Goal: Ask a question

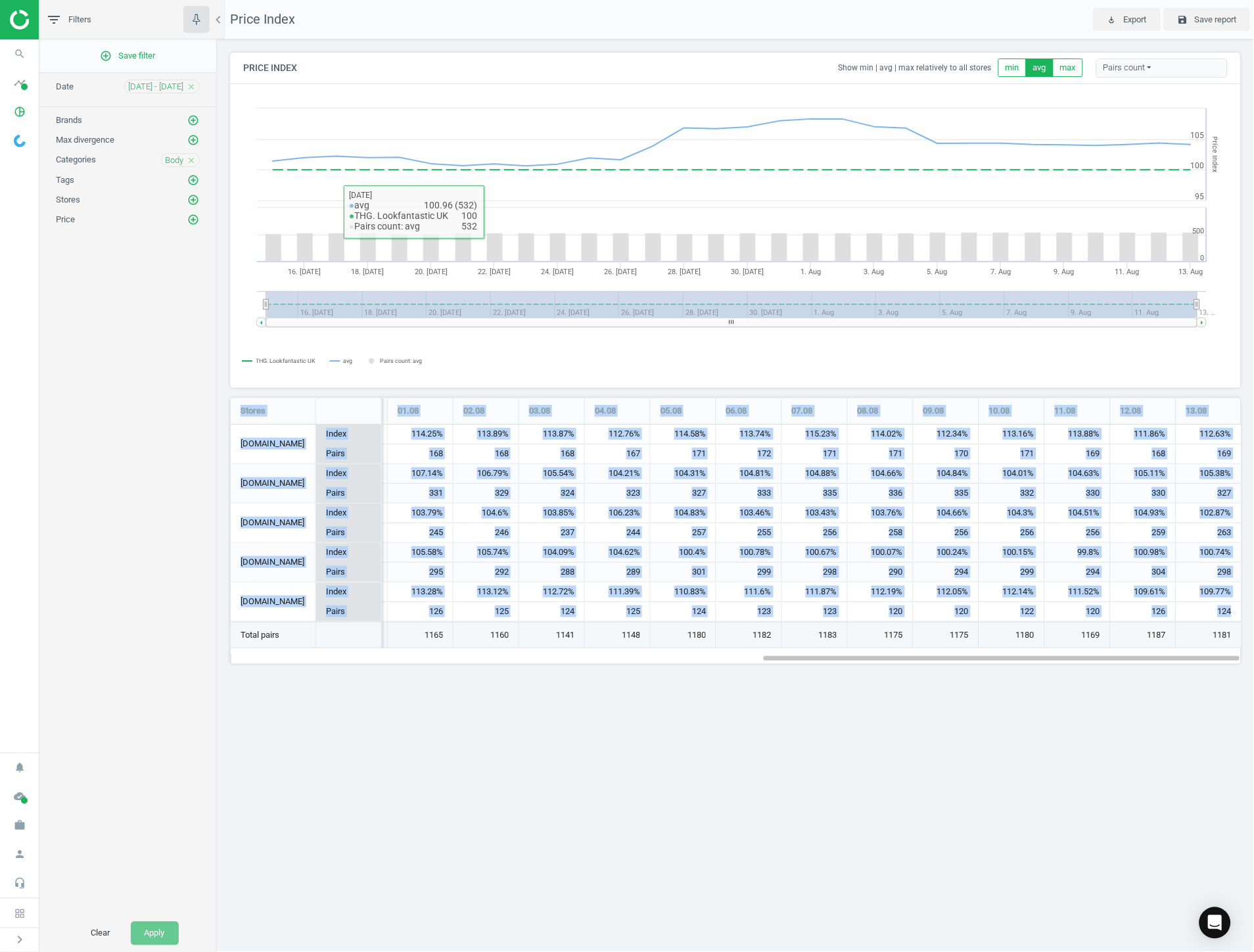
click at [832, 855] on div "Price Index play_for_work Export save Save report Price Index Show min | avg | …" at bounding box center [735, 476] width 1037 height 952
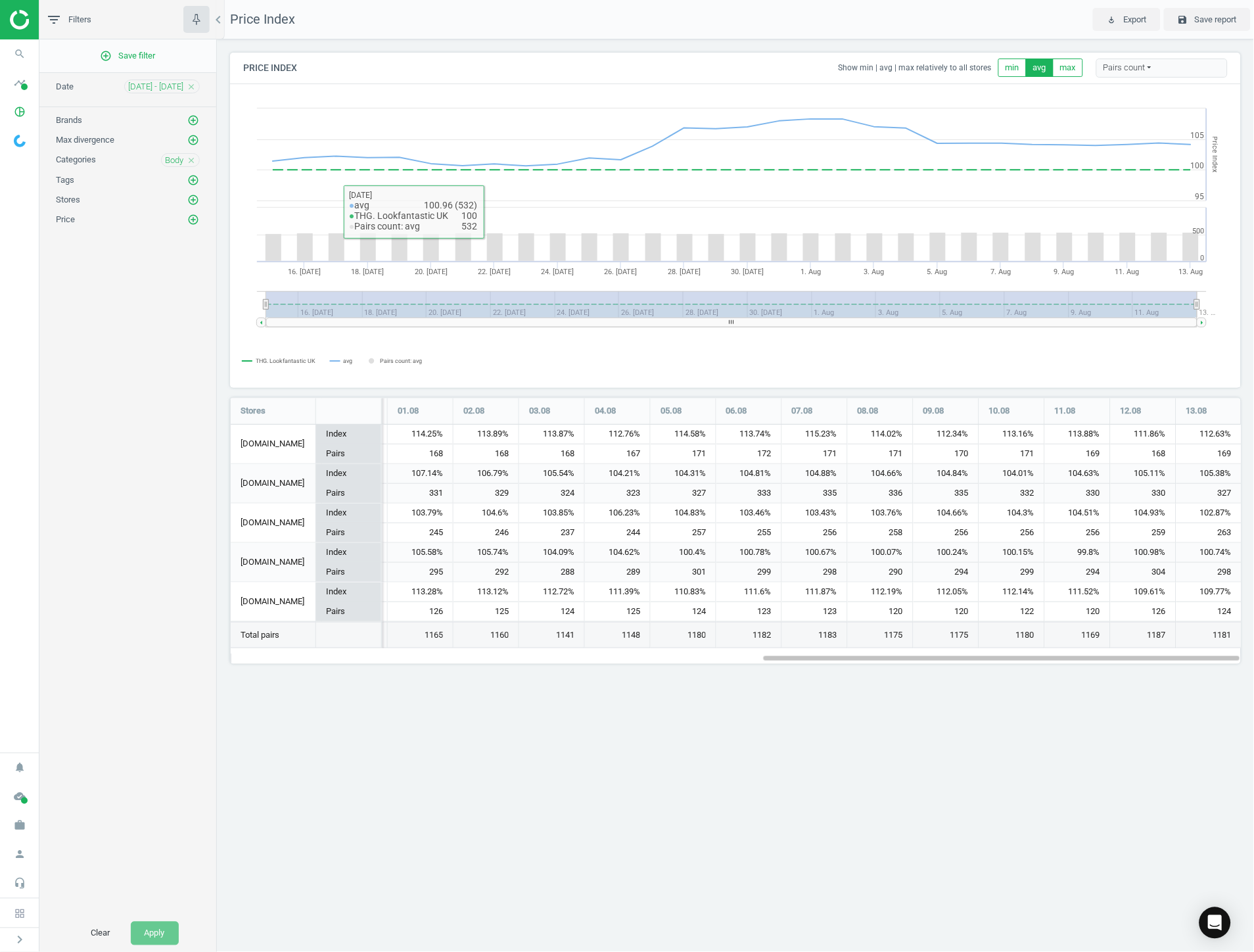
scroll to position [289, 1034]
click at [20, 112] on icon "pie_chart_outlined" at bounding box center [20, 112] width 25 height 25
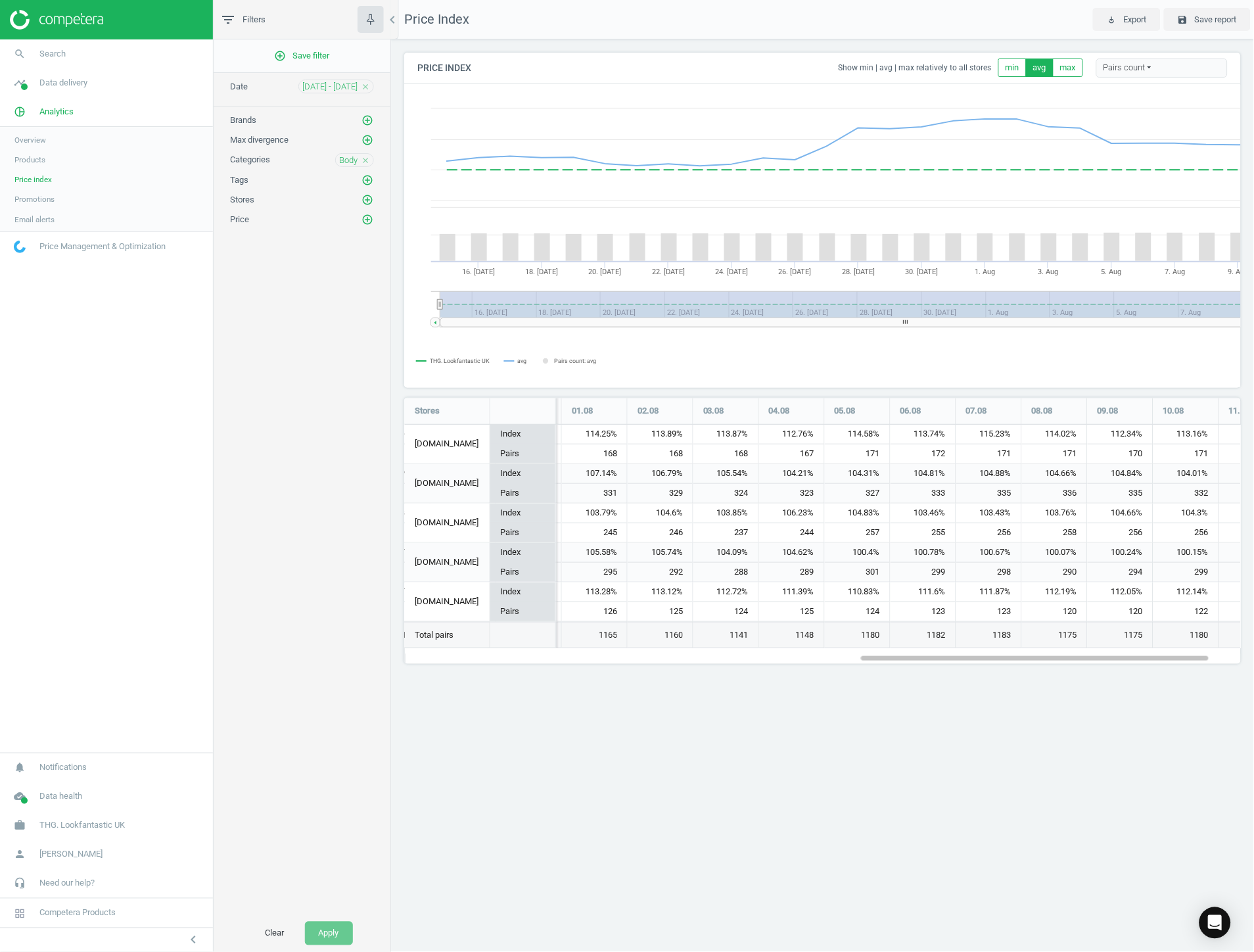
scroll to position [7, 7]
click at [40, 158] on span "Products" at bounding box center [29, 159] width 31 height 10
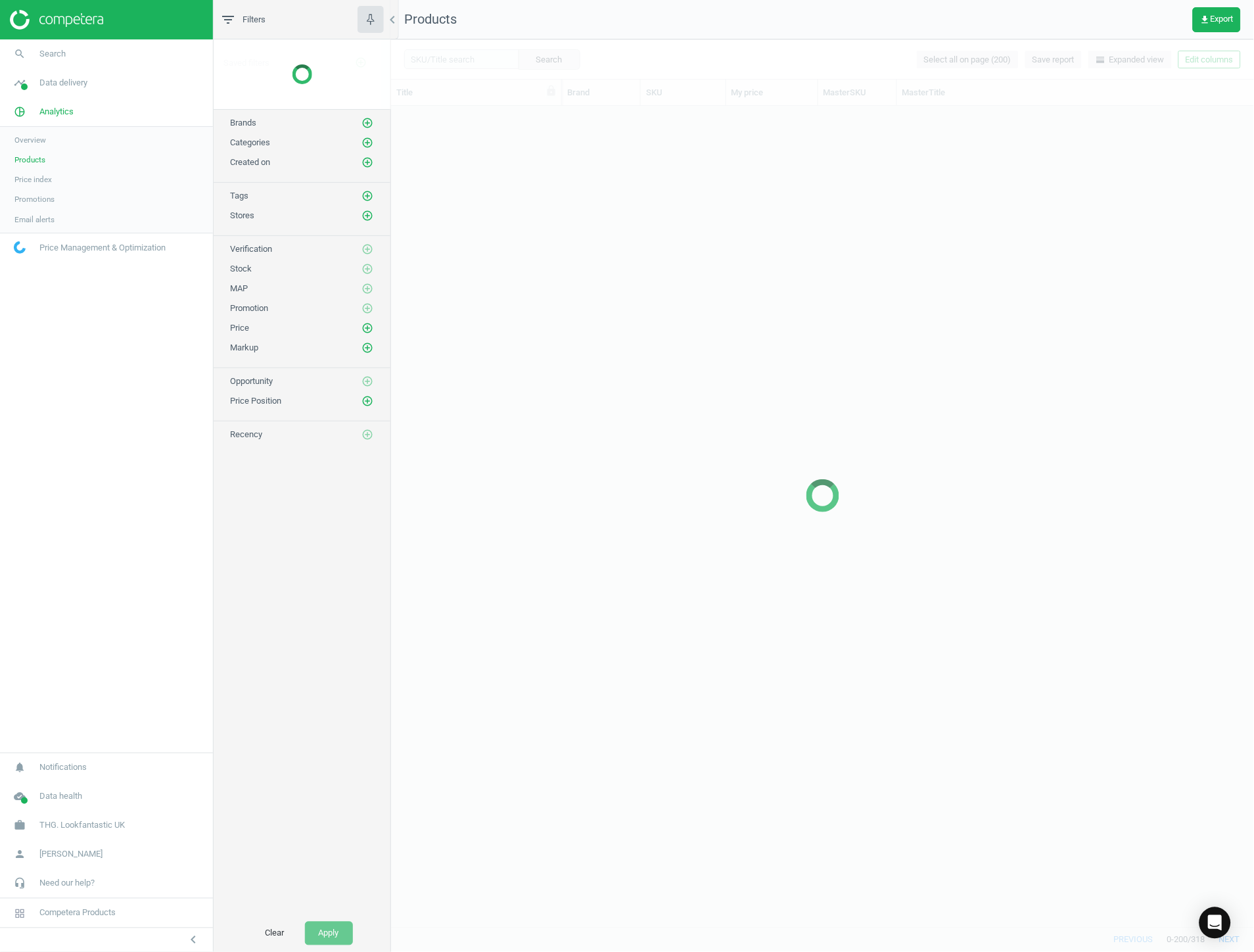
scroll to position [810, 852]
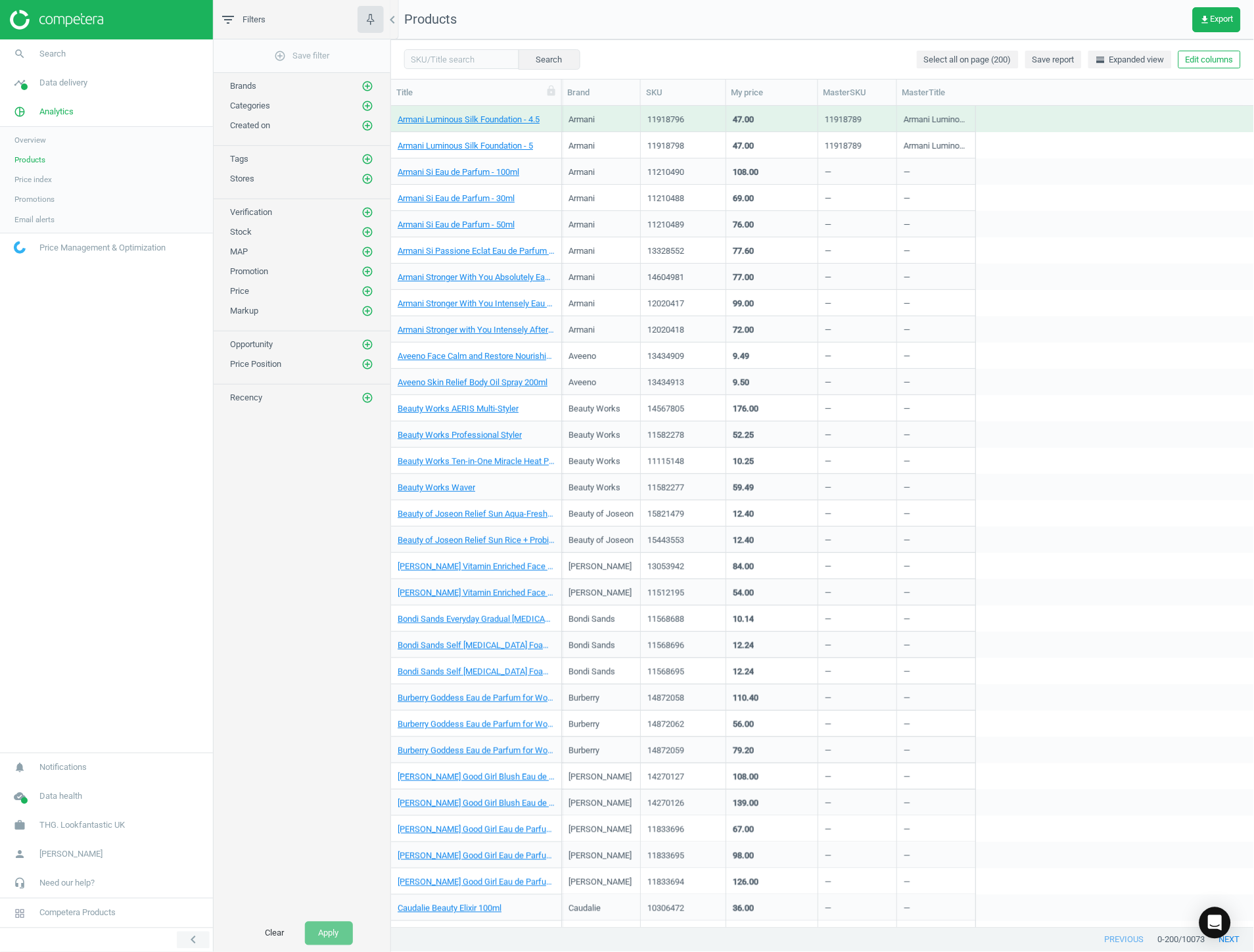
click at [198, 934] on icon "chevron_left" at bounding box center [193, 940] width 16 height 16
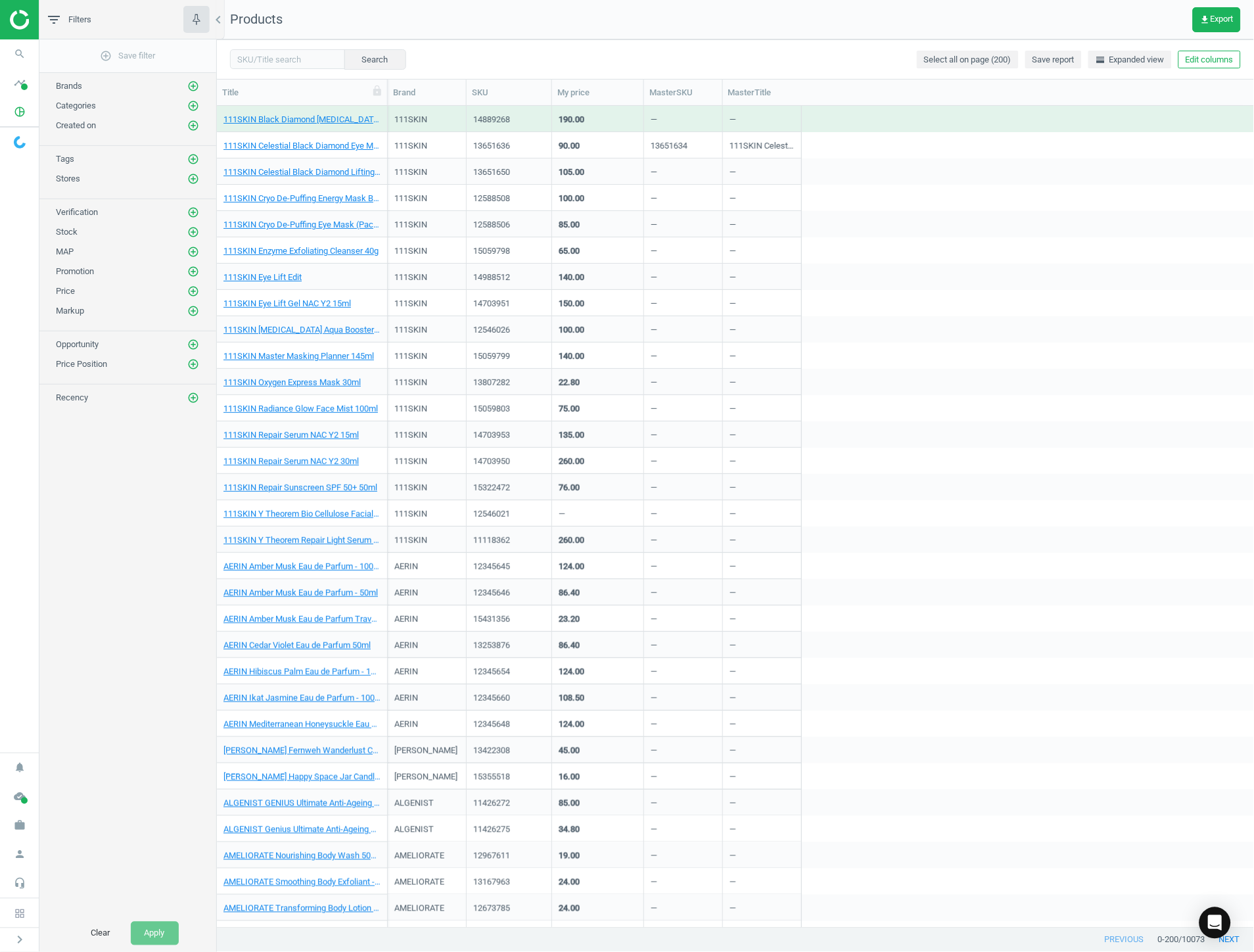
scroll to position [810, 1027]
drag, startPoint x: 311, startPoint y: 56, endPoint x: 297, endPoint y: 56, distance: 14.0
click at [305, 56] on input "text" at bounding box center [287, 59] width 115 height 20
type input "olaplex"
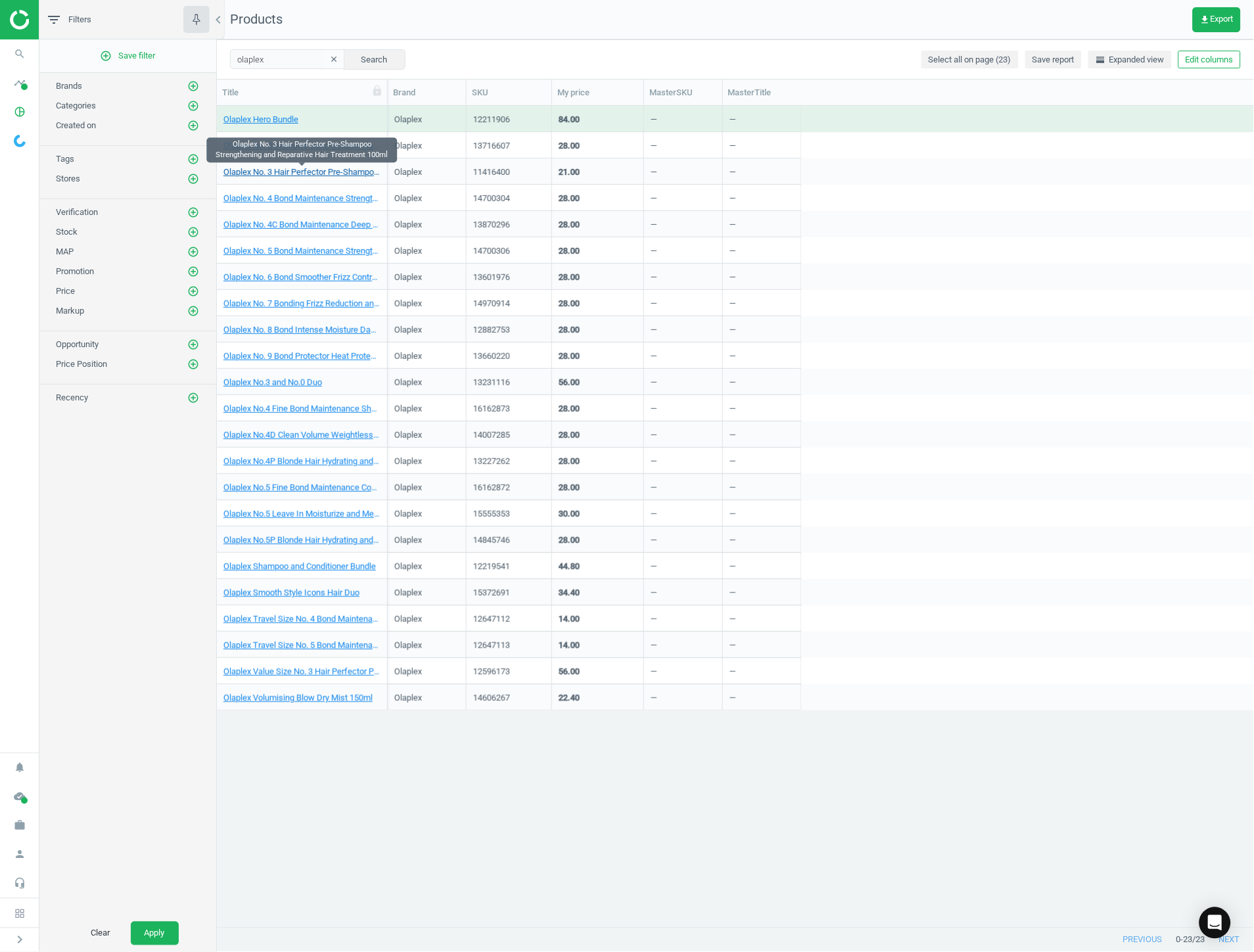
click at [303, 167] on link "Olaplex No. 3 Hair Perfector Pre-Shampoo Strengthening and Reparative Hair Trea…" at bounding box center [302, 171] width 157 height 12
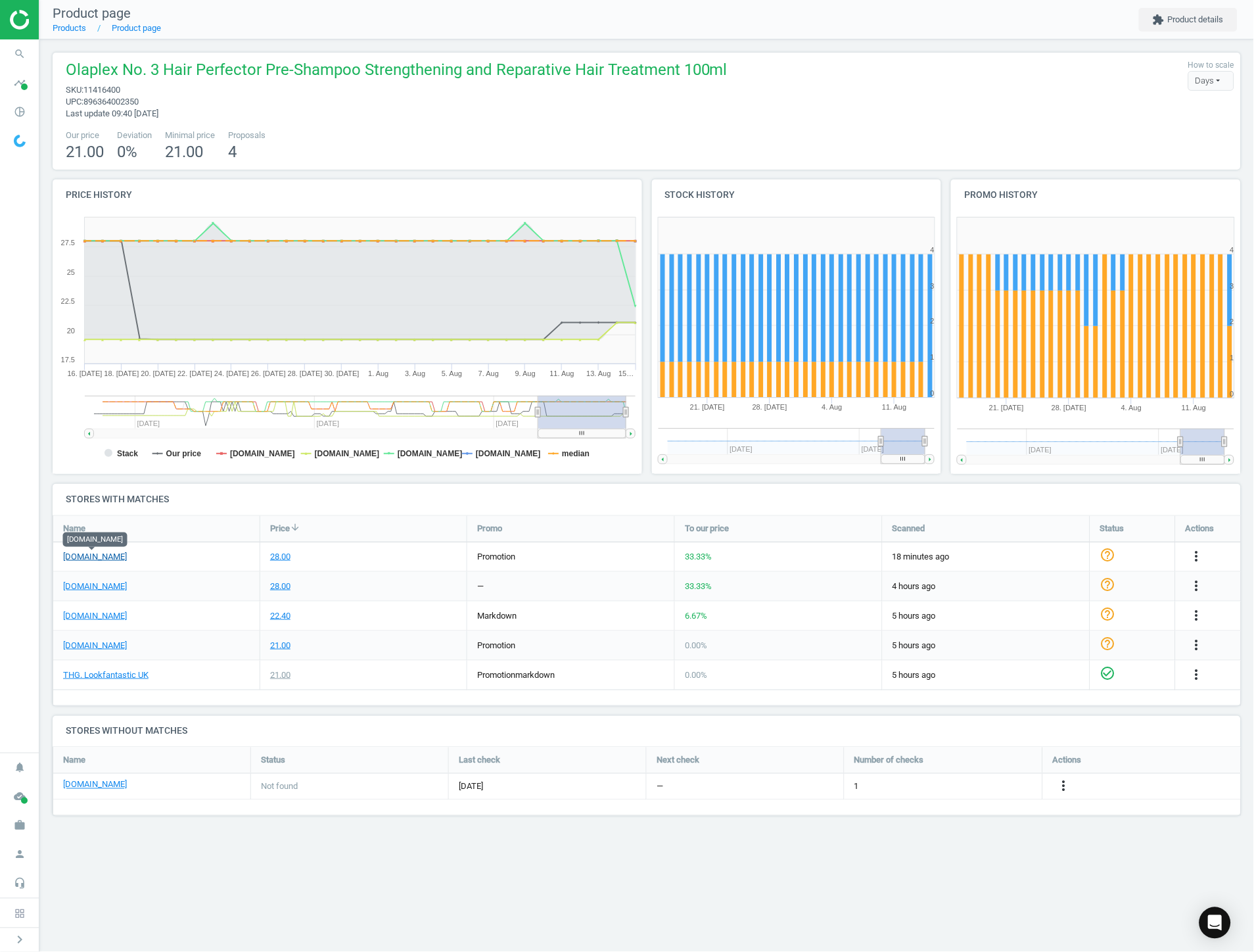
click at [86, 560] on link "[DOMAIN_NAME]" at bounding box center [95, 556] width 64 height 12
drag, startPoint x: 726, startPoint y: 902, endPoint x: 556, endPoint y: 873, distance: 172.5
click at [725, 902] on div "Product page Products Product page extension Product details Olaplex No. 3 Hair…" at bounding box center [646, 476] width 1215 height 952
click at [288, 866] on div "Product page Products Product page extension Product details Olaplex No. 3 Hair…" at bounding box center [646, 476] width 1215 height 952
click at [1033, 894] on div "Product page Products Product page extension Product details Olaplex No. 3 Hair…" at bounding box center [646, 476] width 1215 height 952
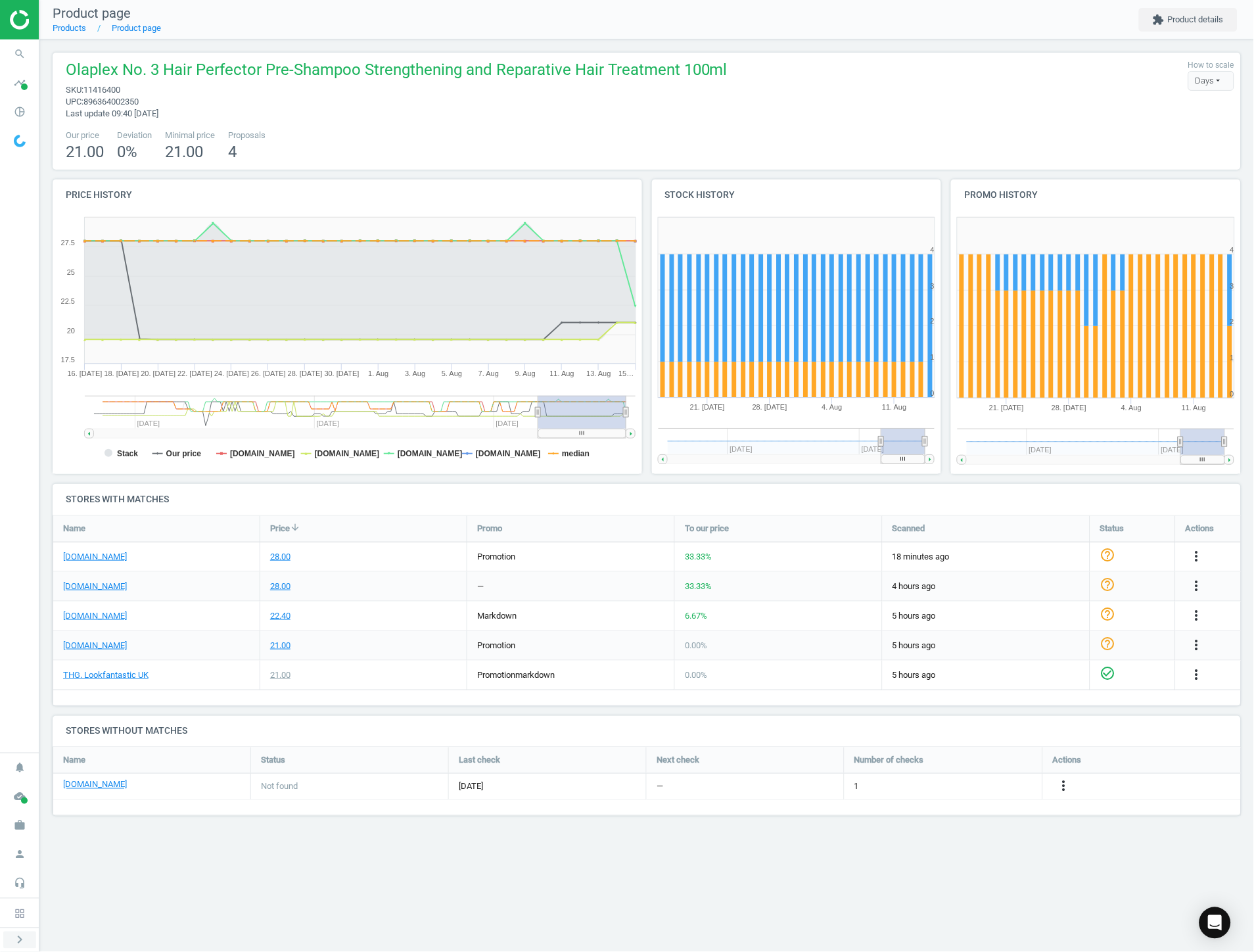
click at [14, 947] on icon "chevron_right" at bounding box center [19, 940] width 16 height 16
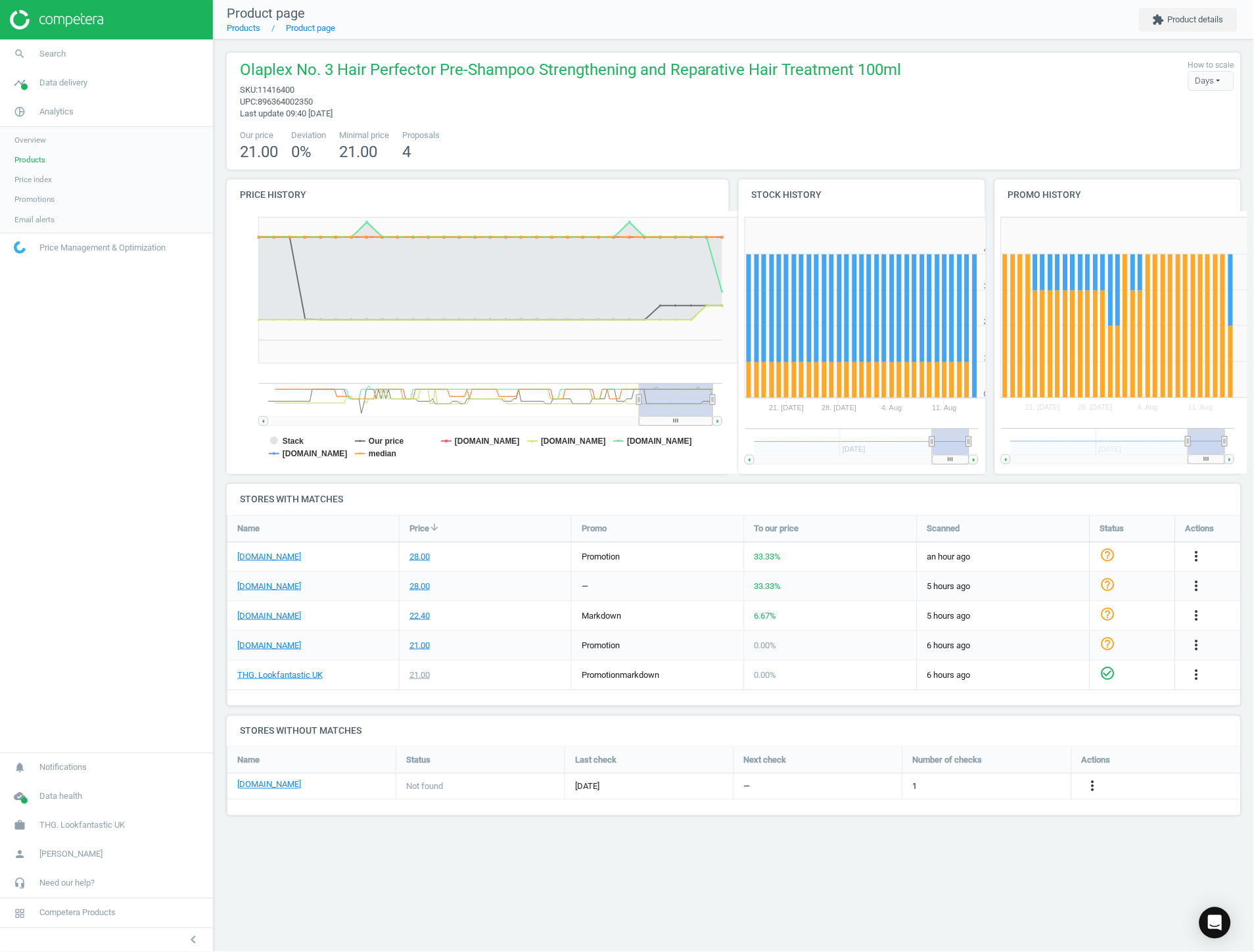
scroll to position [7, 7]
click at [72, 890] on link "headset_mic Need our help?" at bounding box center [106, 883] width 213 height 29
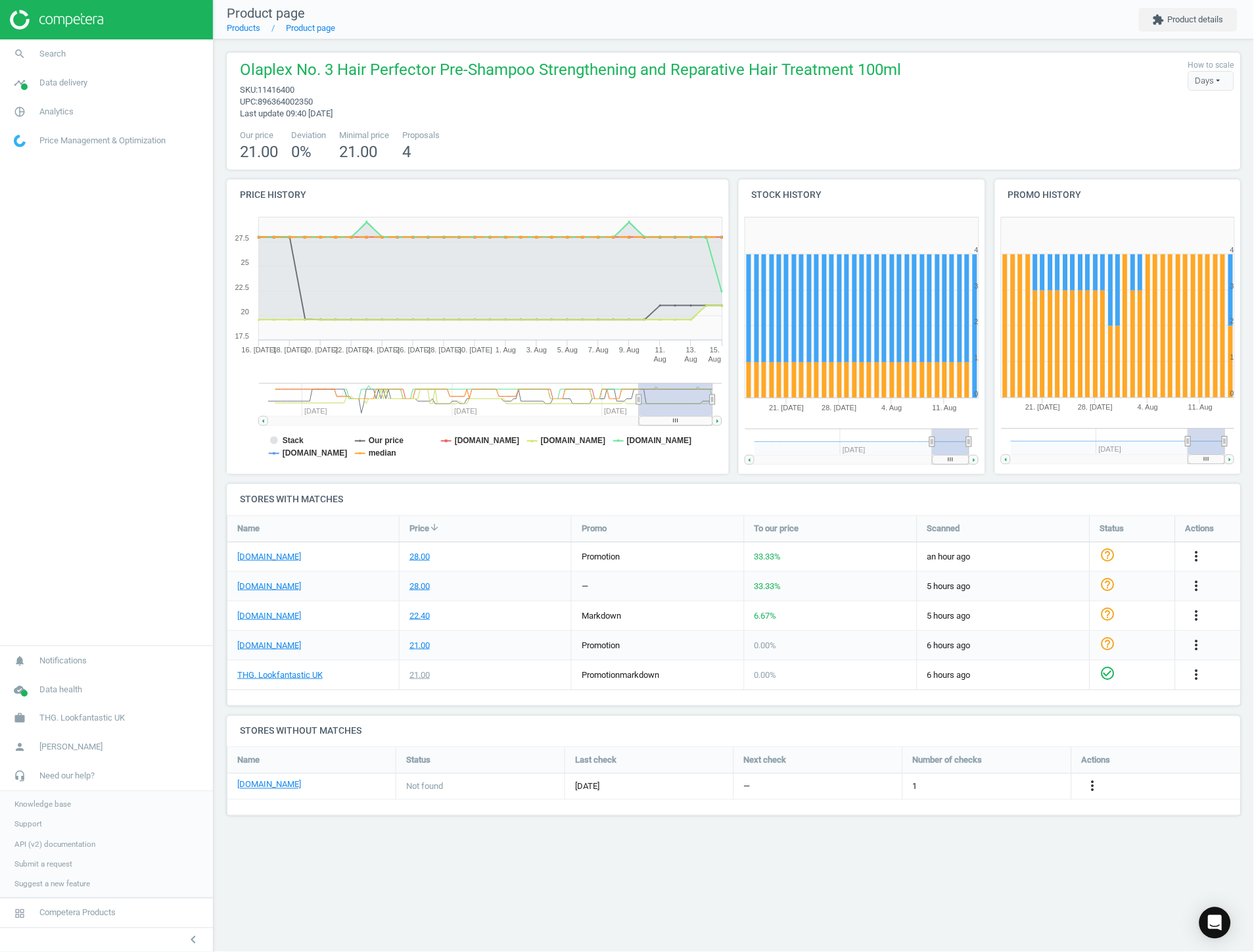
click at [24, 826] on span "Support" at bounding box center [28, 824] width 27 height 10
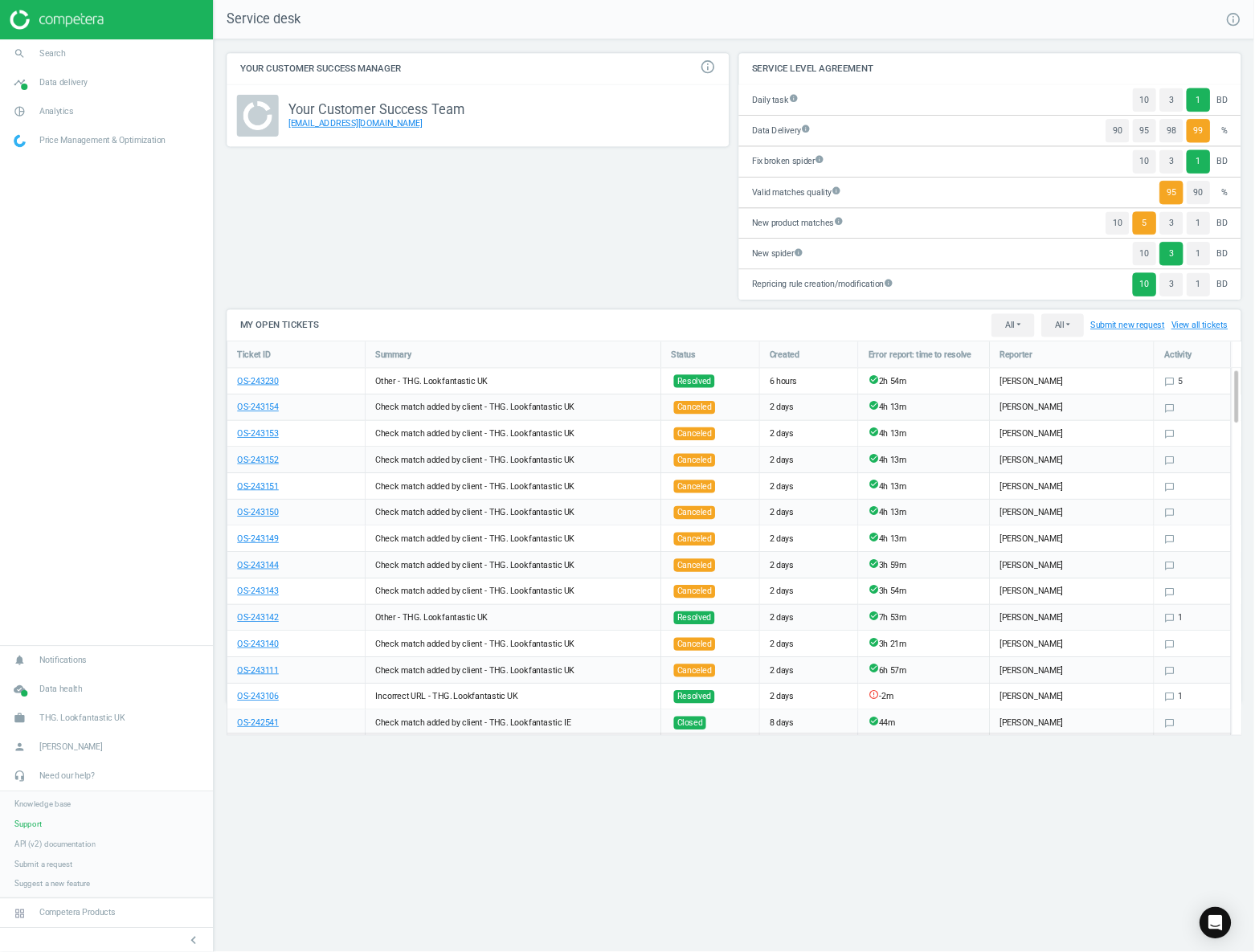
scroll to position [510, 1268]
click at [816, 311] on div "Your Customer Success Manager info_outline Your Customer Success Team [EMAIL_AD…" at bounding box center [584, 222] width 625 height 313
click at [593, 262] on div "Your Customer Success Manager info_outline Your Customer Success Team [EMAIL_AD…" at bounding box center [584, 222] width 625 height 313
click at [560, 262] on div "Your Customer Success Manager info_outline Your Customer Success Team [EMAIL_AD…" at bounding box center [584, 222] width 625 height 313
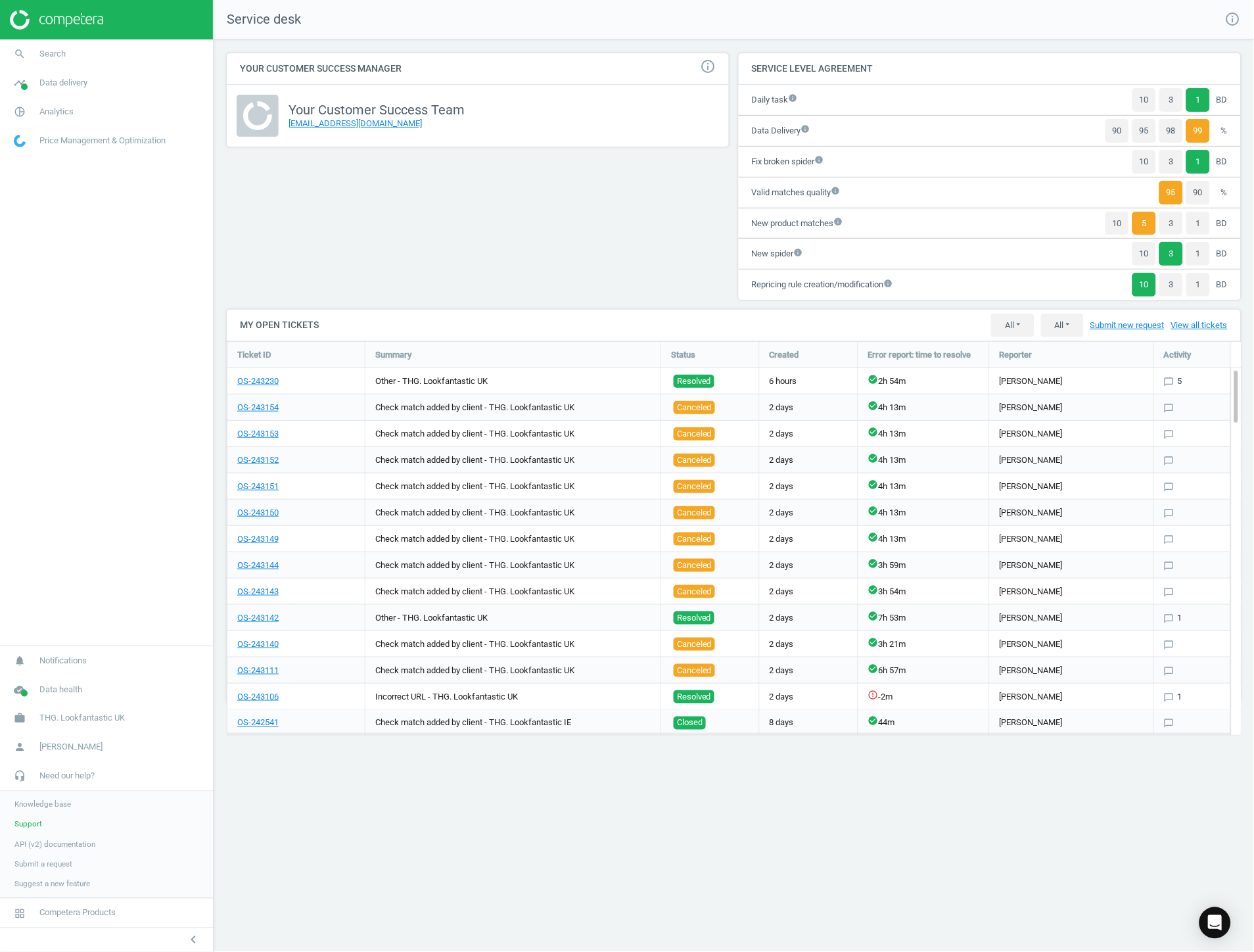
click at [1128, 319] on div "All All Open Resolved All All Tickets manually created Tickets created by integ…" at bounding box center [1109, 325] width 237 height 23
click at [1128, 330] on link "Submit new request" at bounding box center [1128, 325] width 74 height 12
click at [40, 826] on span "Support" at bounding box center [28, 824] width 27 height 10
click at [704, 868] on div "Service desk info_outline Your Customer Success Manager info_outline Your Custo…" at bounding box center [733, 476] width 1041 height 952
click at [884, 840] on div "Service desk info_outline Your Customer Success Manager info_outline Your Custo…" at bounding box center [733, 476] width 1041 height 952
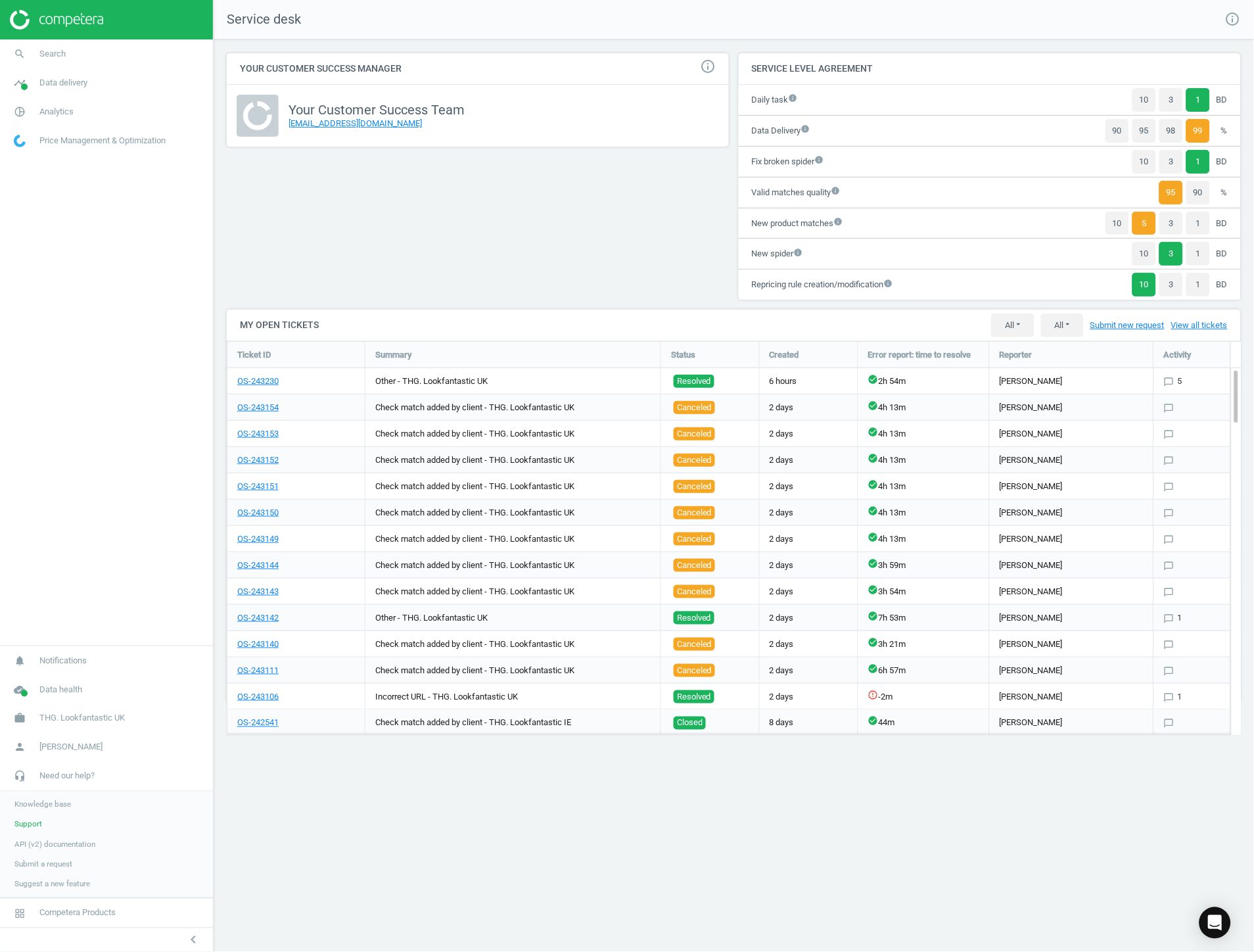
drag, startPoint x: 1063, startPoint y: 853, endPoint x: 632, endPoint y: 858, distance: 431.0
click at [1053, 855] on div "Service desk info_outline Your Customer Success Manager info_outline Your Custo…" at bounding box center [733, 476] width 1041 height 952
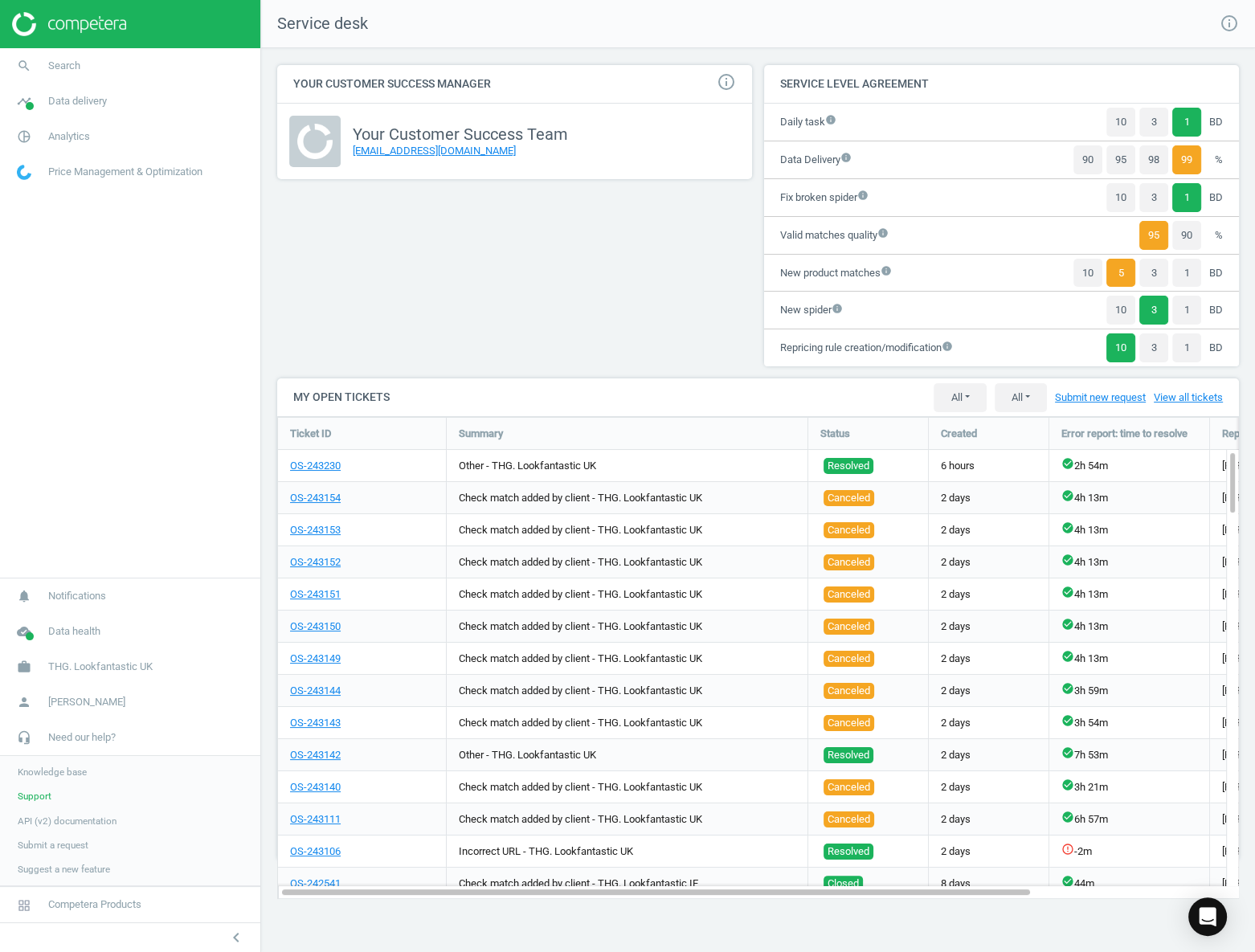
scroll to position [510, 989]
click at [1209, 924] on icon "Open Intercom Messenger" at bounding box center [1207, 916] width 21 height 21
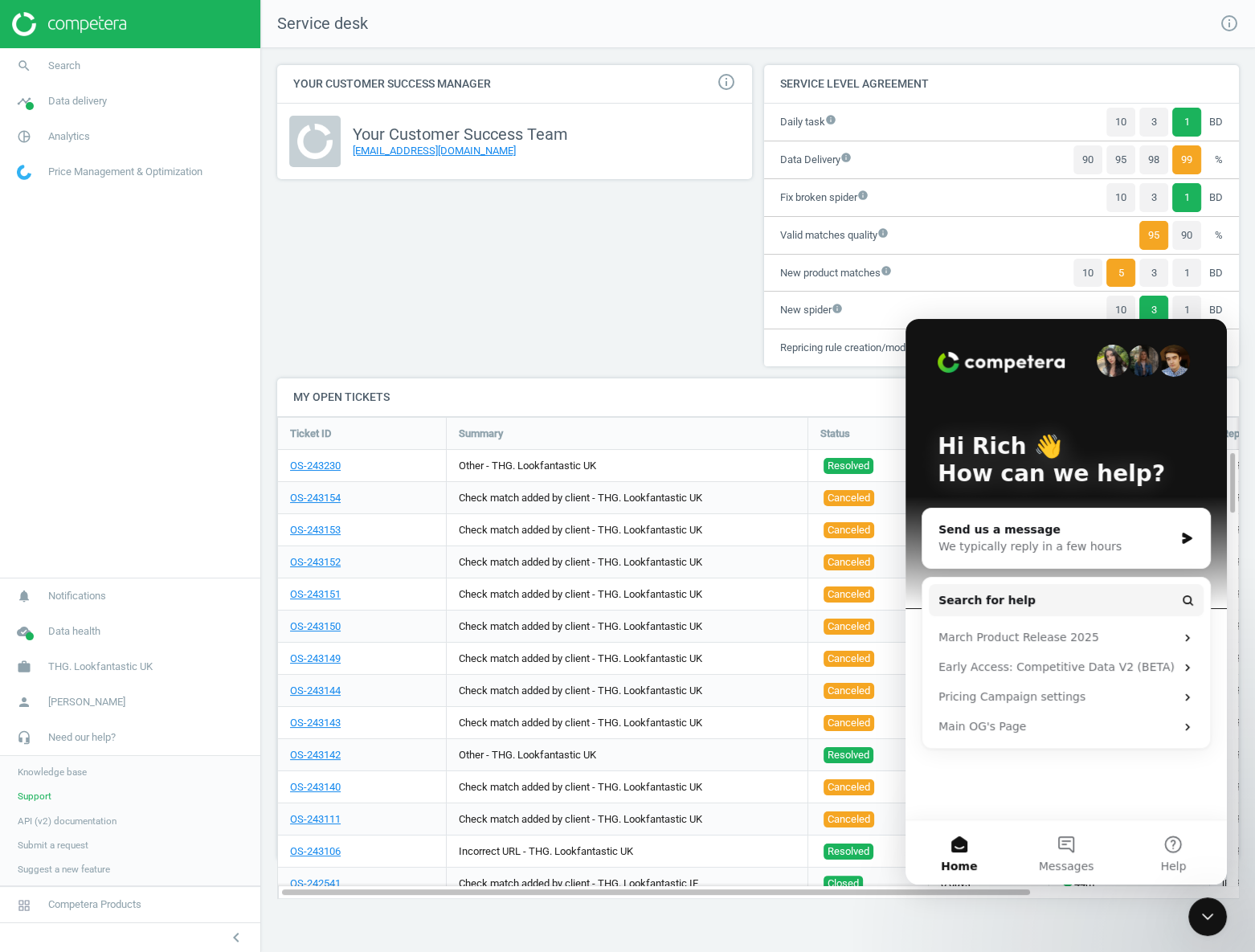
scroll to position [0, 0]
click at [1048, 870] on span "Messages" at bounding box center [1066, 865] width 55 height 11
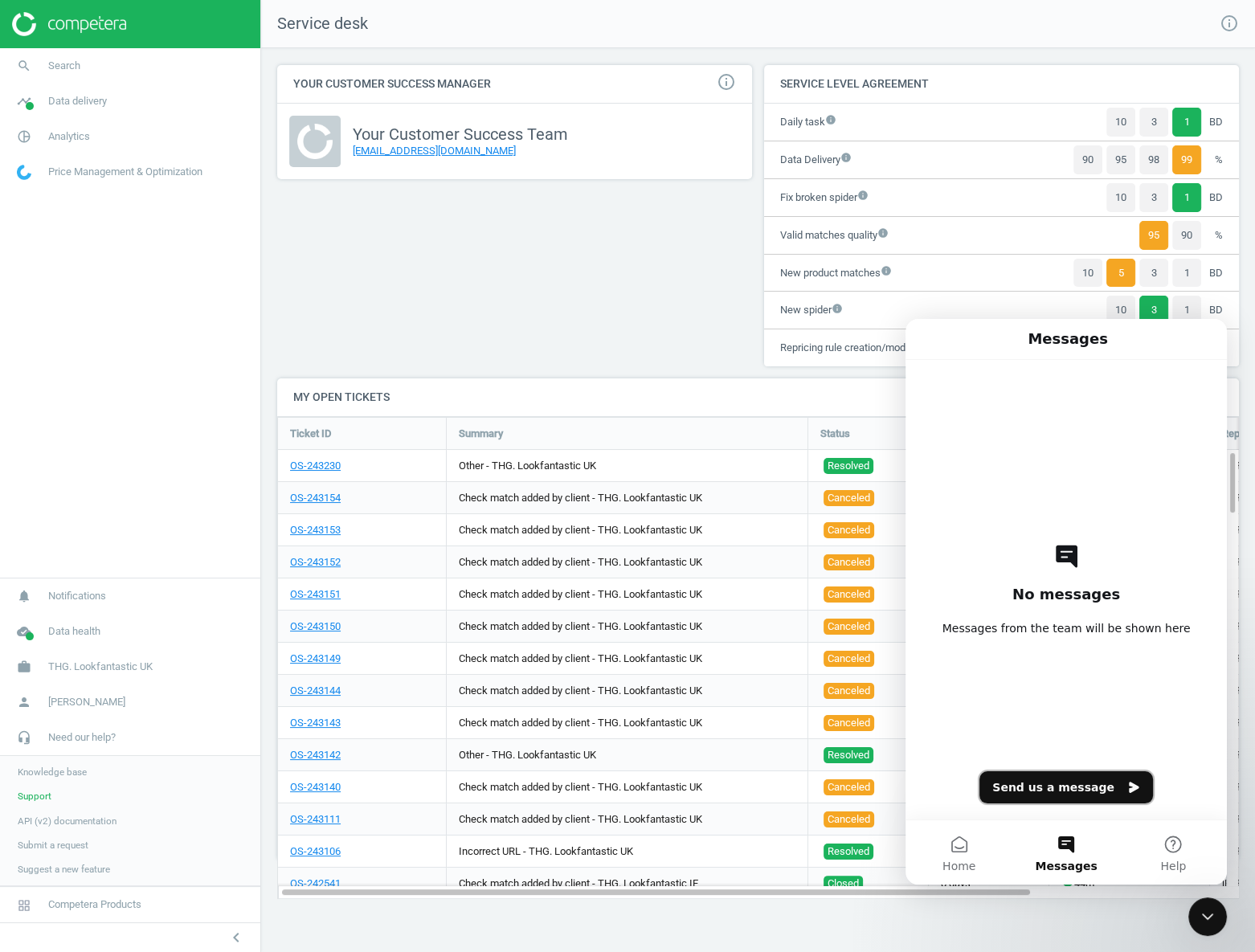
drag, startPoint x: 1060, startPoint y: 790, endPoint x: 1047, endPoint y: 800, distance: 16.4
click at [1047, 800] on button "Send us a message" at bounding box center [1066, 787] width 174 height 32
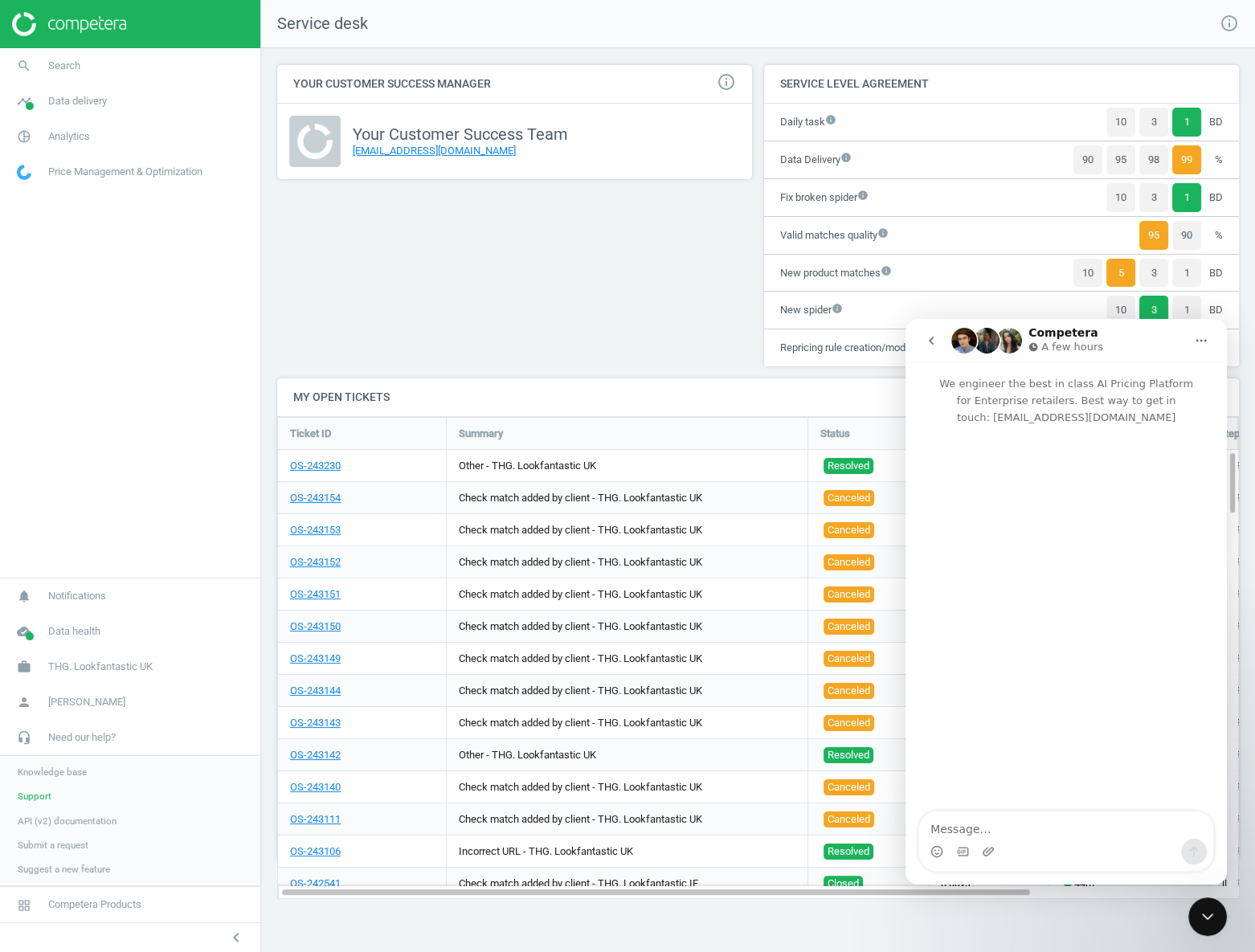
click at [614, 278] on div "Your Customer Success Manager info_outline Your Customer Success Team [EMAIL_AD…" at bounding box center [515, 222] width 487 height 313
